Goal: Communication & Community: Connect with others

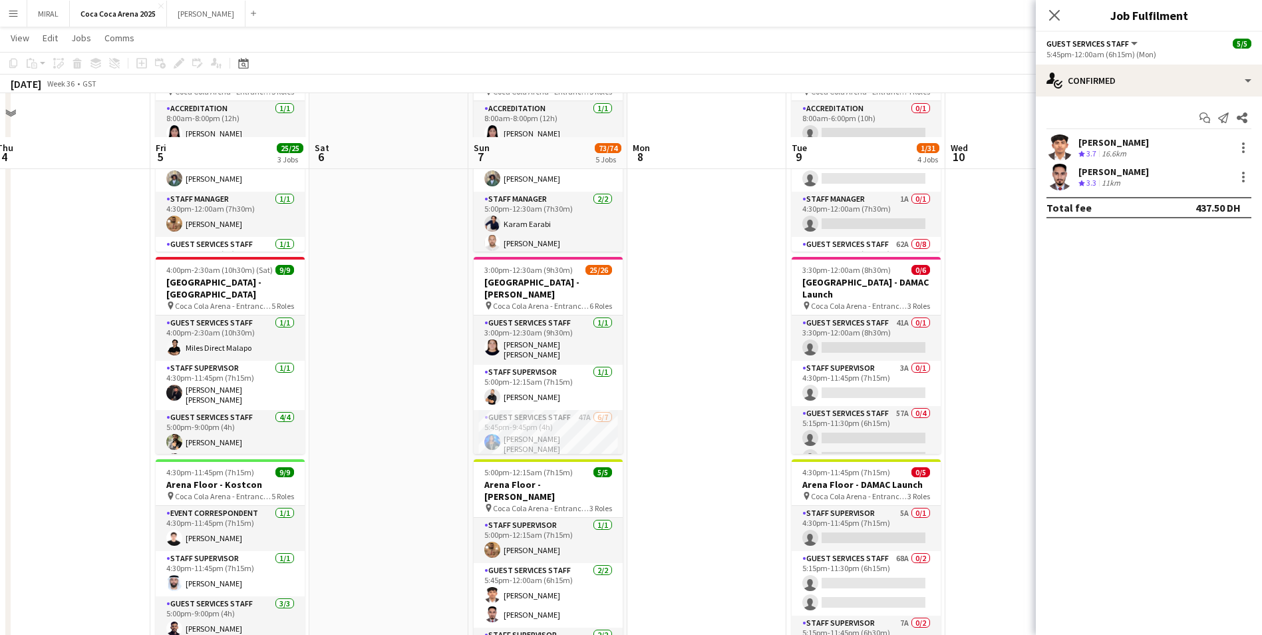
scroll to position [67, 0]
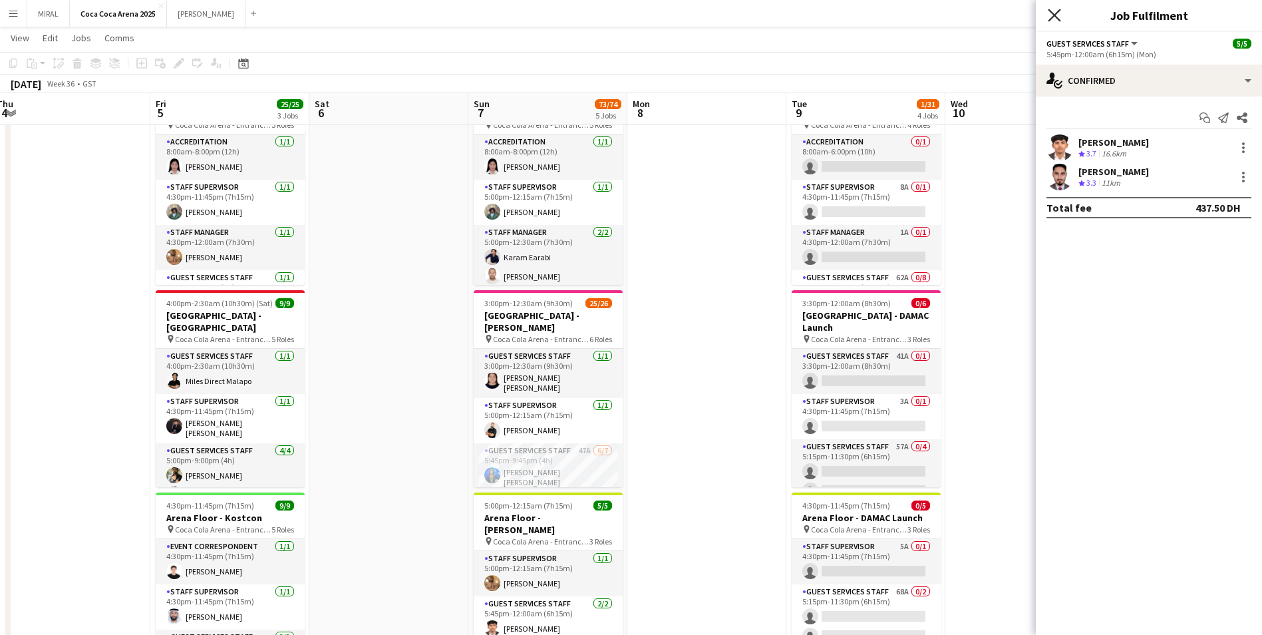
click at [1048, 14] on app-icon "Close pop-in" at bounding box center [1054, 15] width 19 height 19
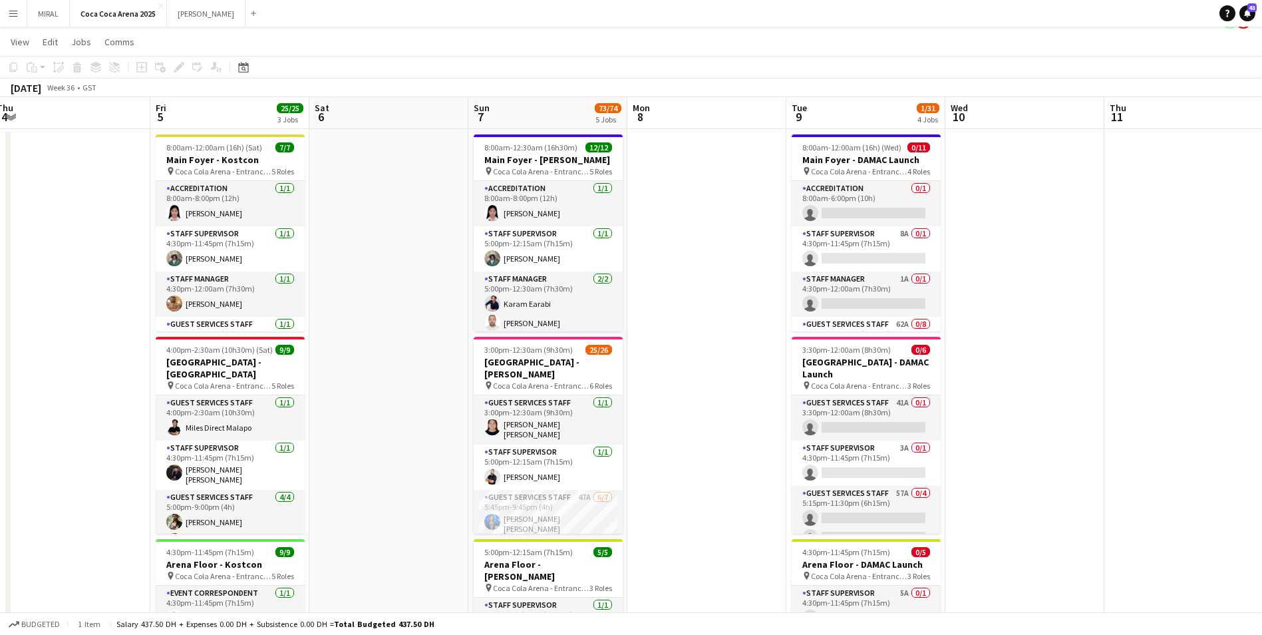
scroll to position [0, 0]
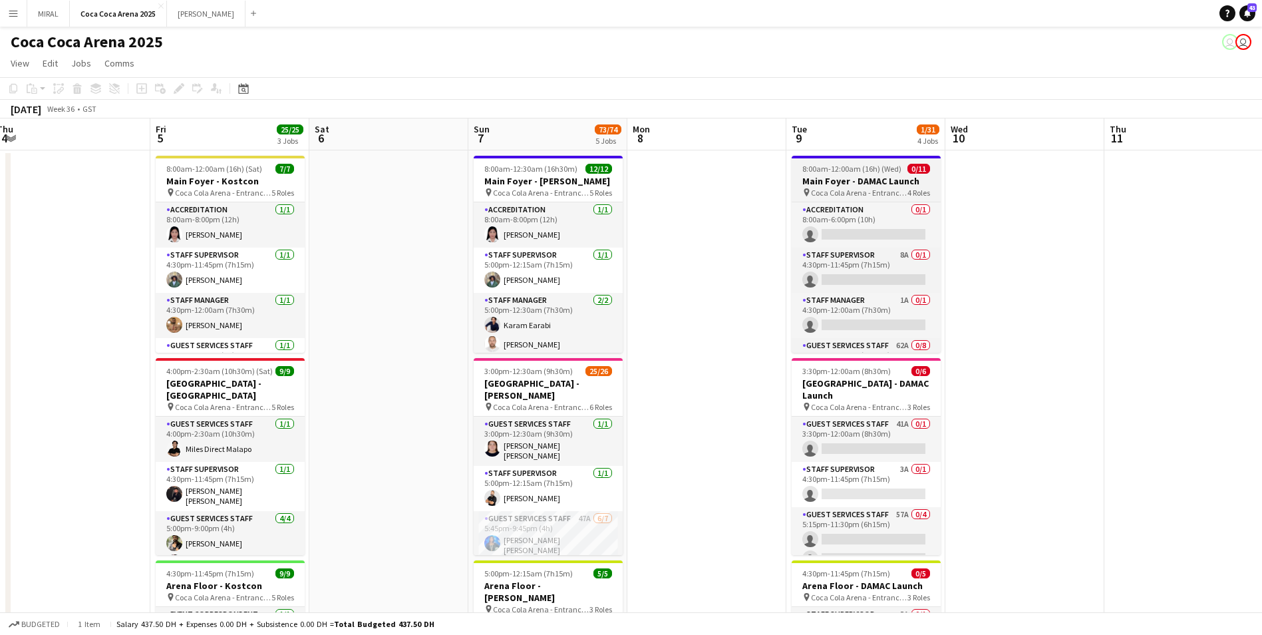
click at [862, 179] on h3 "Main Foyer - DAMAC Launch" at bounding box center [866, 181] width 149 height 12
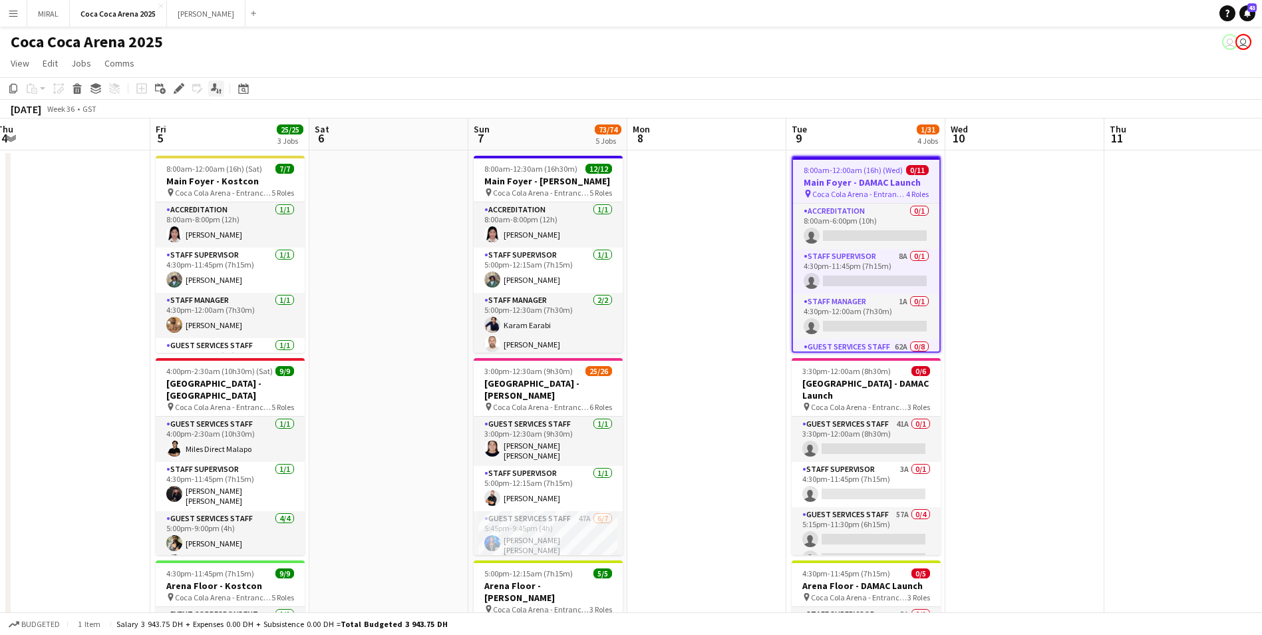
click at [212, 89] on icon at bounding box center [214, 86] width 6 height 7
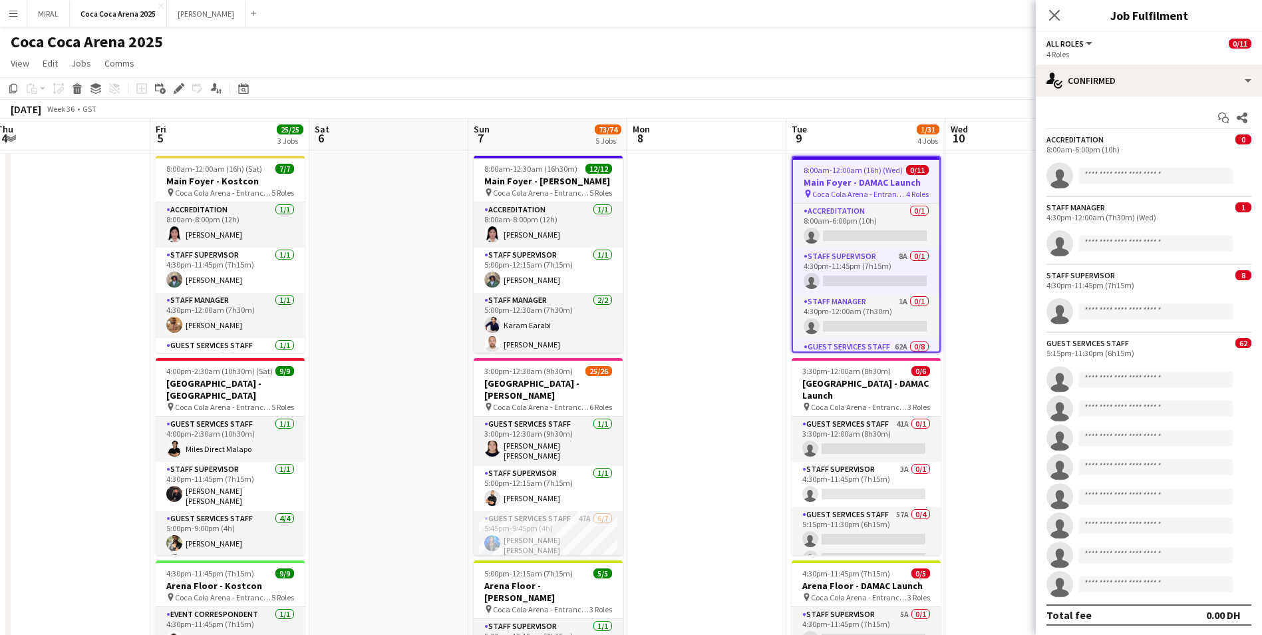
scroll to position [1, 0]
click at [1164, 351] on div "5:15pm-11:30pm (6h15m)" at bounding box center [1149, 352] width 205 height 10
click at [1199, 349] on div "5:15pm-11:30pm (6h15m)" at bounding box center [1149, 352] width 205 height 10
click at [1236, 342] on span "62" at bounding box center [1244, 342] width 16 height 10
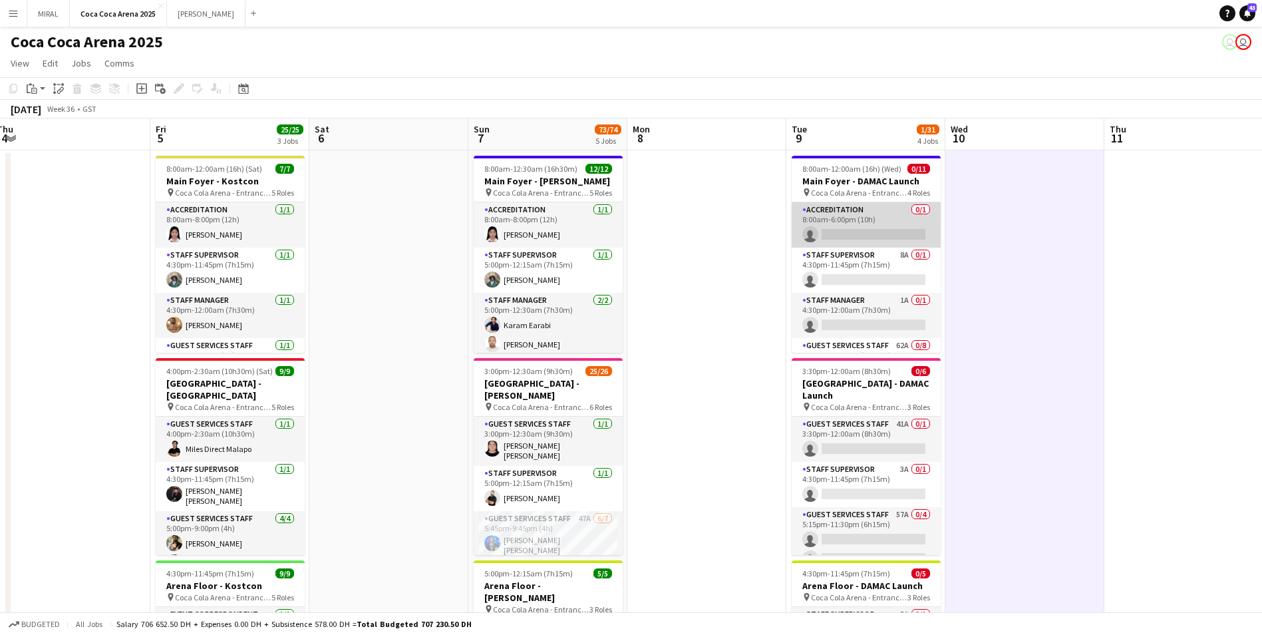
click at [884, 214] on app-card-role "Accreditation 0/1 8:00am-6:00pm (10h) single-neutral-actions" at bounding box center [866, 224] width 149 height 45
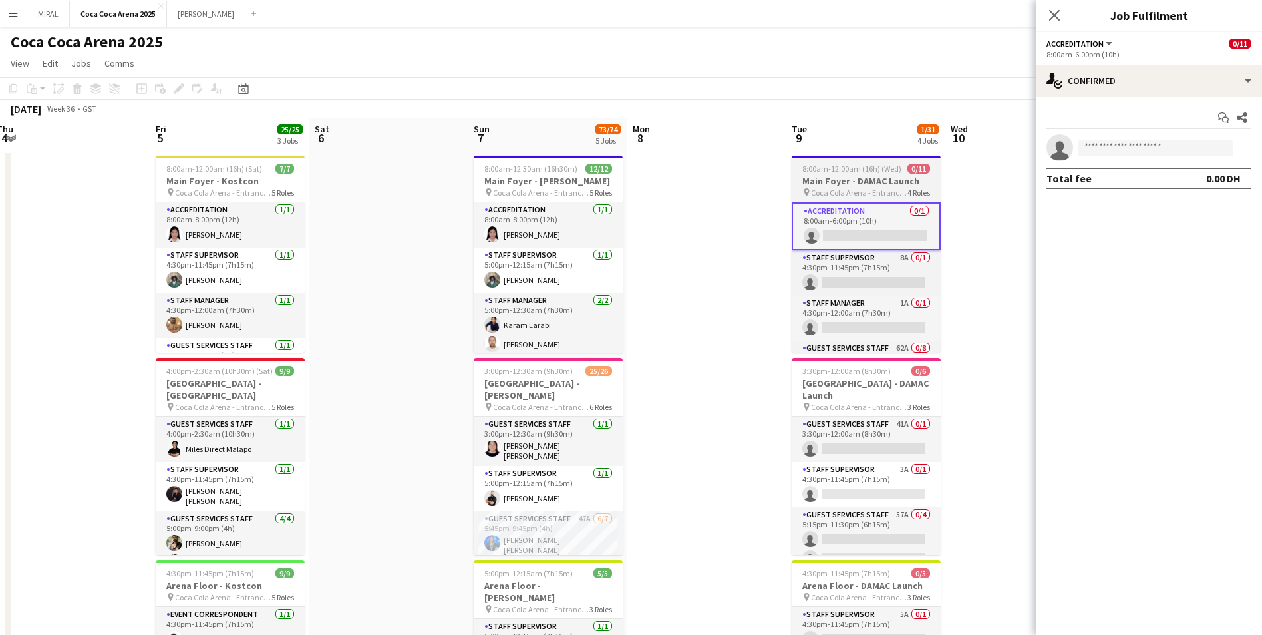
click at [870, 190] on span "Coca Cola Arena - Entrance F" at bounding box center [859, 193] width 96 height 10
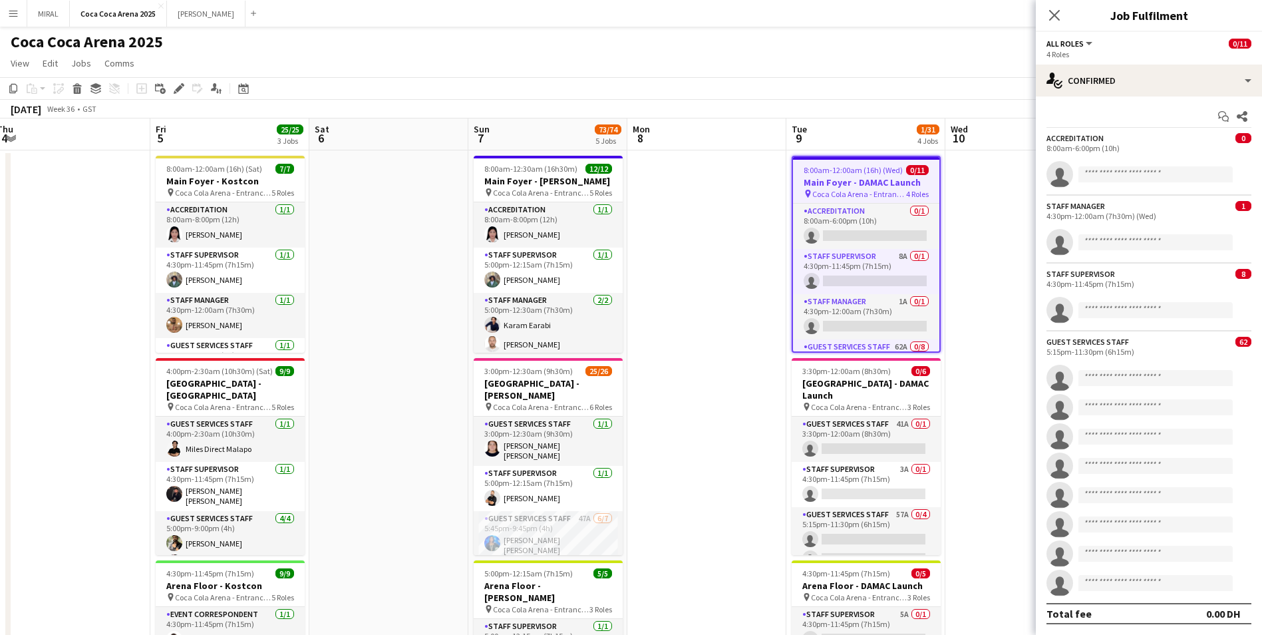
click at [1206, 346] on div "Guest Services Staff 62 5:15pm-11:30pm (6h15m)" at bounding box center [1149, 347] width 226 height 20
click at [1236, 345] on span "62" at bounding box center [1244, 342] width 16 height 10
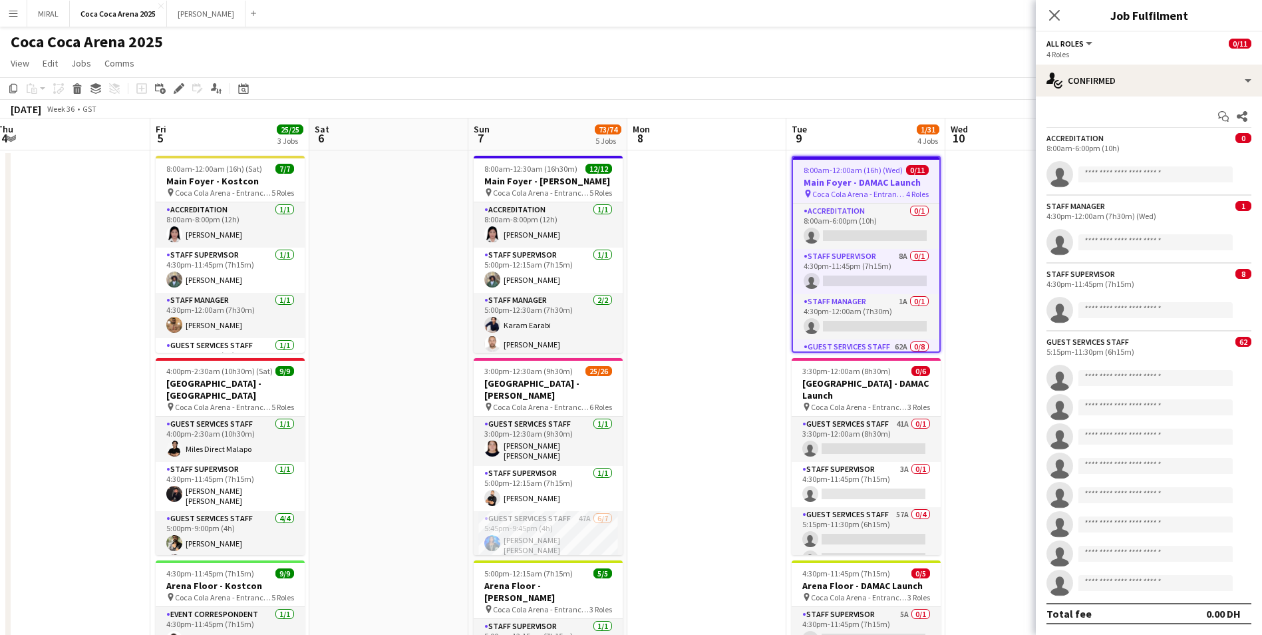
drag, startPoint x: 1231, startPoint y: 345, endPoint x: 1192, endPoint y: 342, distance: 38.7
click at [1190, 341] on div "Guest Services Staff 62 5:15pm-11:30pm (6h15m)" at bounding box center [1149, 347] width 226 height 20
click at [1198, 337] on div "Guest Services Staff 62 5:15pm-11:30pm (6h15m)" at bounding box center [1149, 347] width 226 height 20
click at [1148, 116] on div "Start chat Share" at bounding box center [1149, 117] width 205 height 22
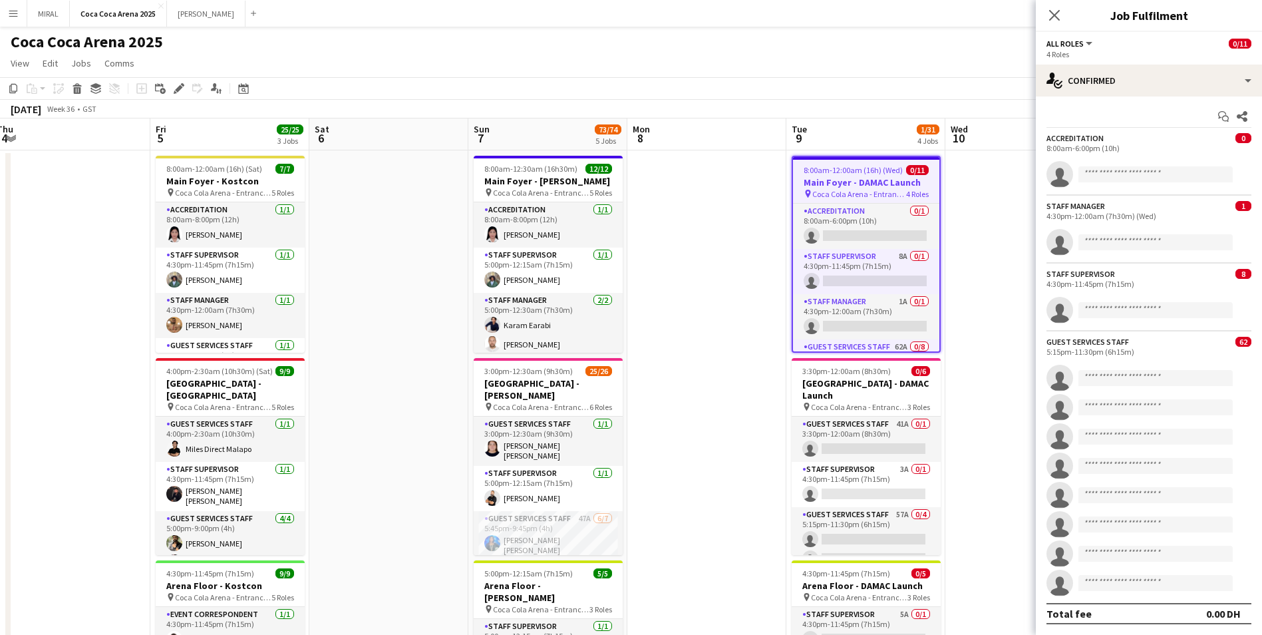
click at [1142, 144] on div "Accreditation 0 8:00am-6:00pm (10h)" at bounding box center [1149, 143] width 226 height 20
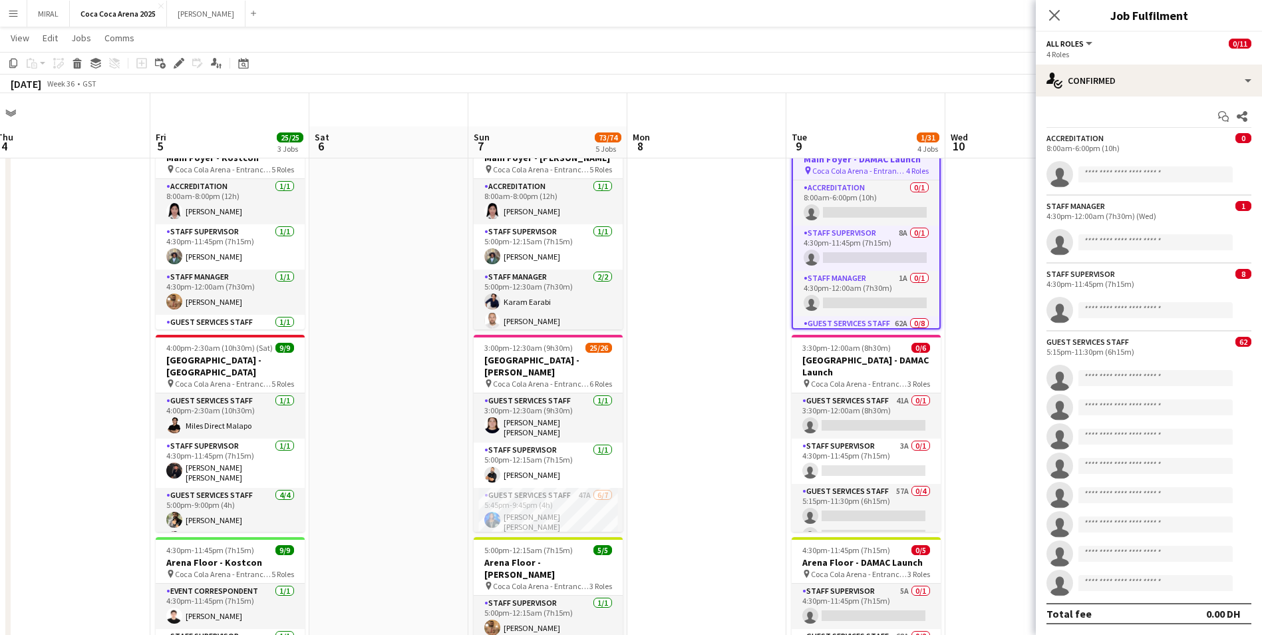
scroll to position [0, 0]
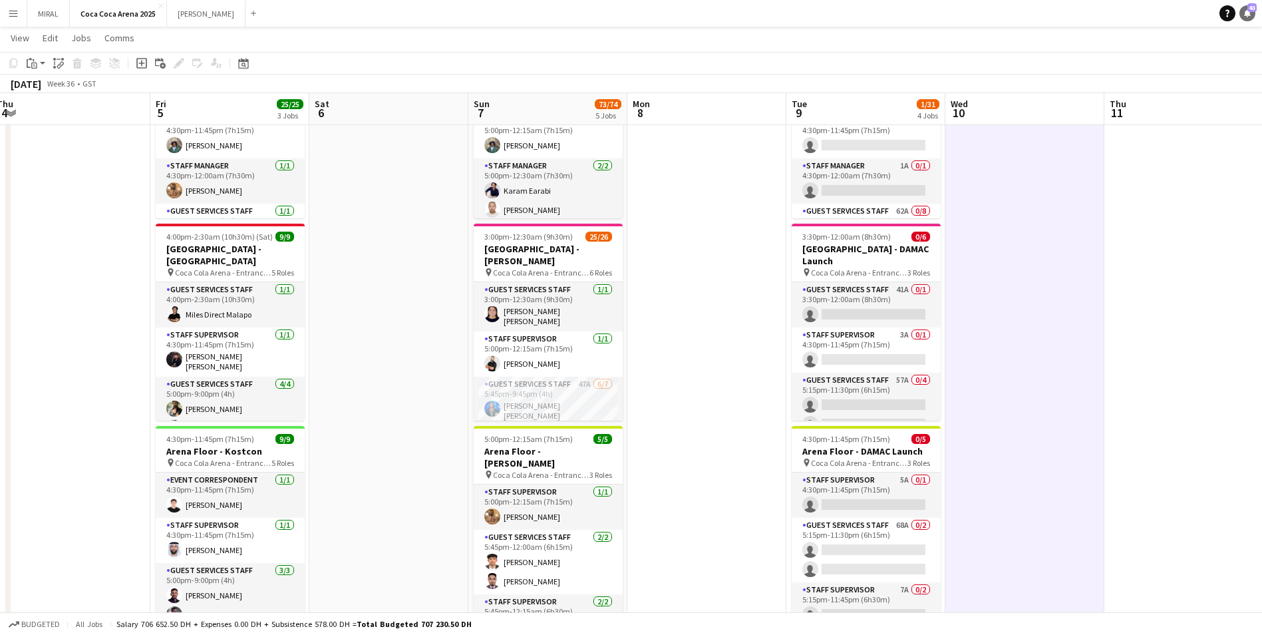
click at [1246, 13] on icon at bounding box center [1247, 12] width 7 height 7
